Goal: Use online tool/utility

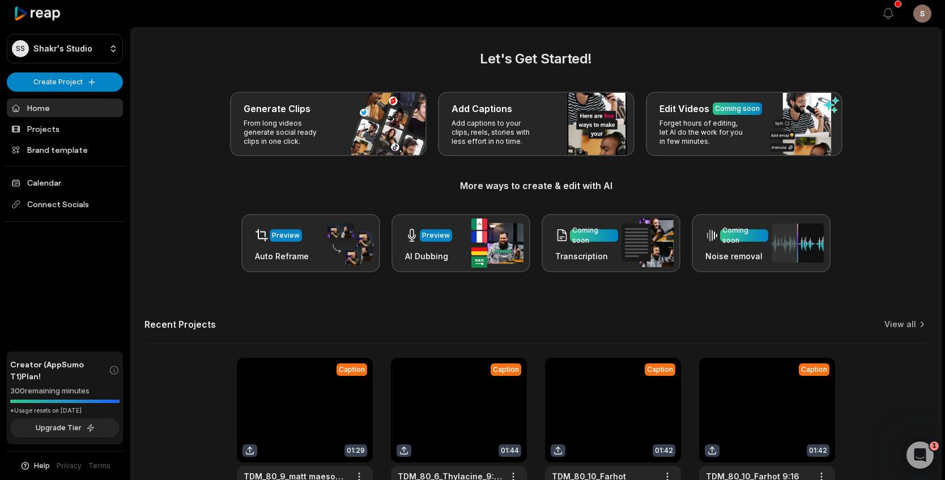
click at [317, 426] on link at bounding box center [305, 432] width 136 height 148
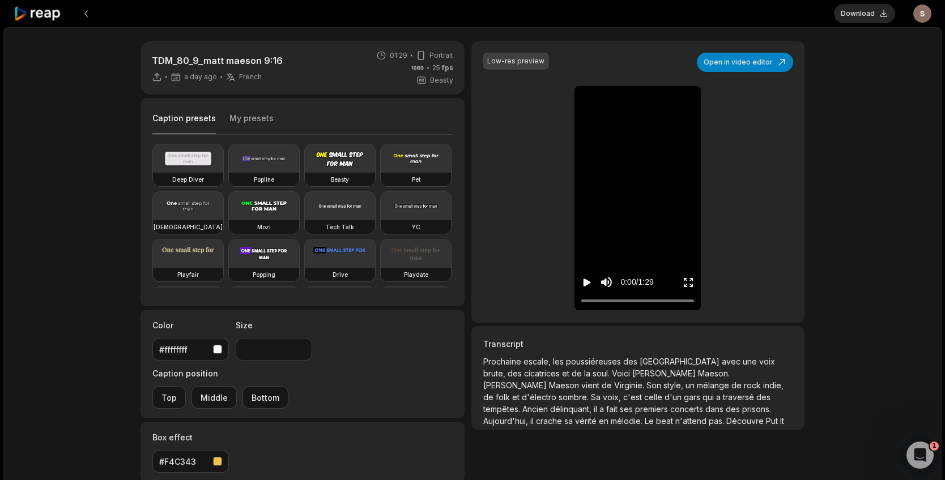
click at [584, 279] on icon "Play video" at bounding box center [586, 283] width 7 height 8
click at [584, 279] on icon "Pause video" at bounding box center [586, 282] width 11 height 11
